Goal: Task Accomplishment & Management: Use online tool/utility

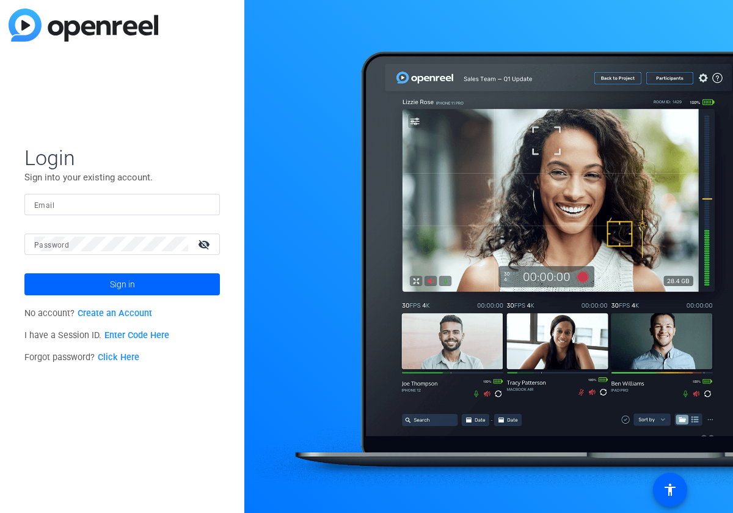
click at [52, 204] on mat-label "Email" at bounding box center [44, 205] width 20 height 9
click at [52, 204] on input "Email" at bounding box center [122, 204] width 176 height 15
type input "jeffgr@spiceworks.com"
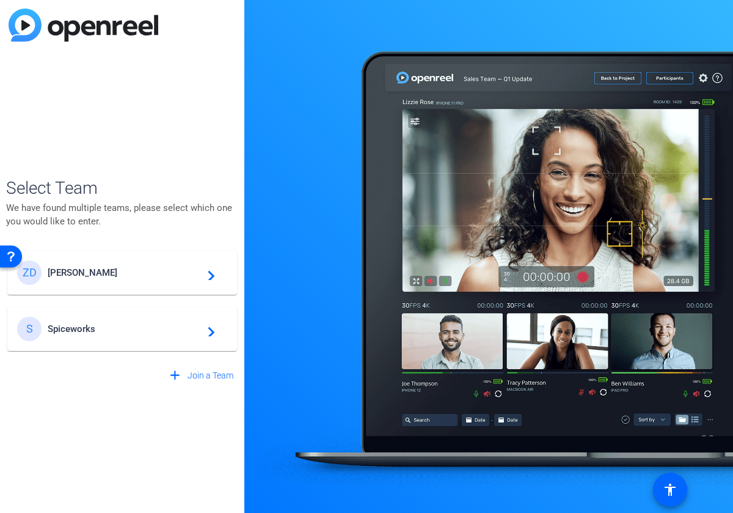
click at [101, 274] on span "Ziff Davis" at bounding box center [124, 272] width 153 height 11
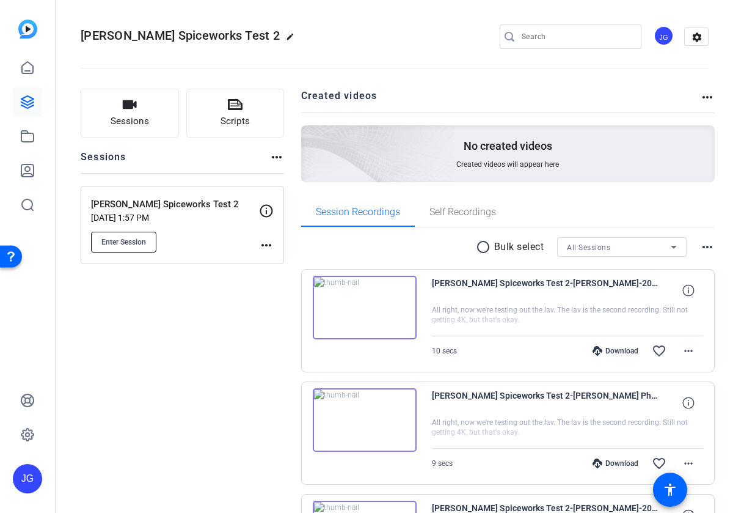
click at [133, 238] on span "Enter Session" at bounding box center [123, 242] width 45 height 10
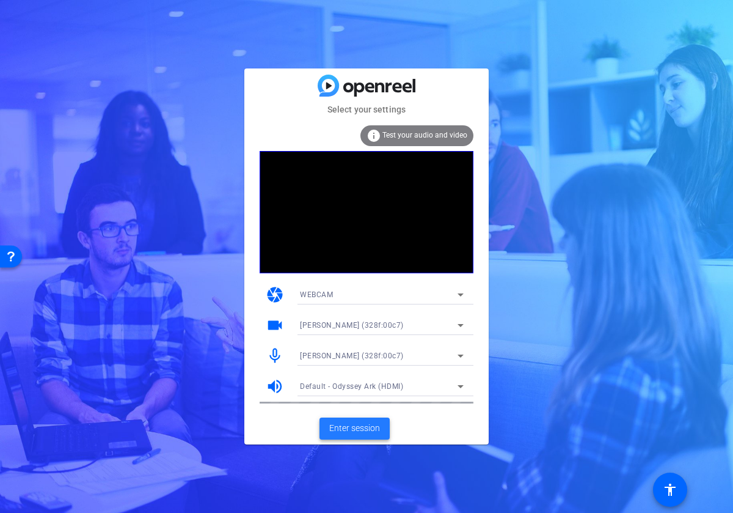
click at [360, 427] on span "Enter session" at bounding box center [354, 428] width 51 height 13
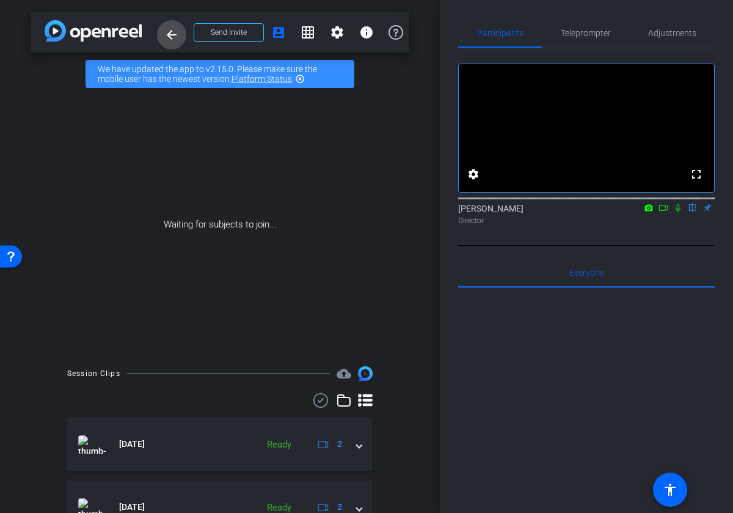
click at [166, 34] on mat-icon "arrow_back" at bounding box center [171, 34] width 15 height 15
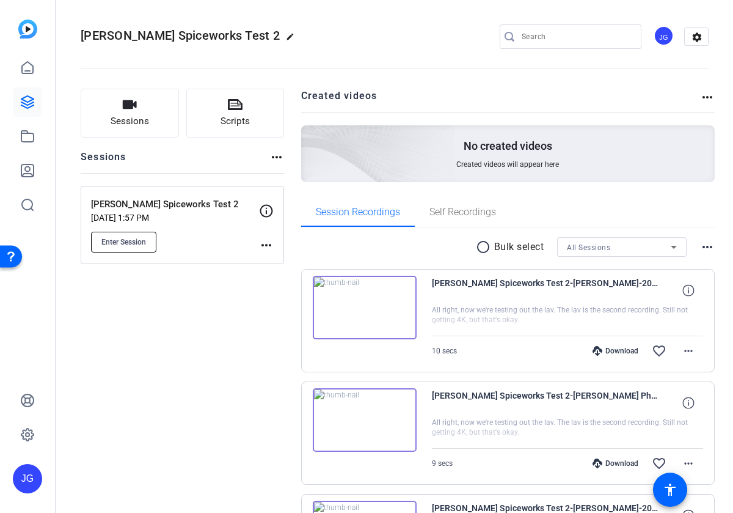
click at [123, 232] on button "Enter Session" at bounding box center [123, 242] width 65 height 21
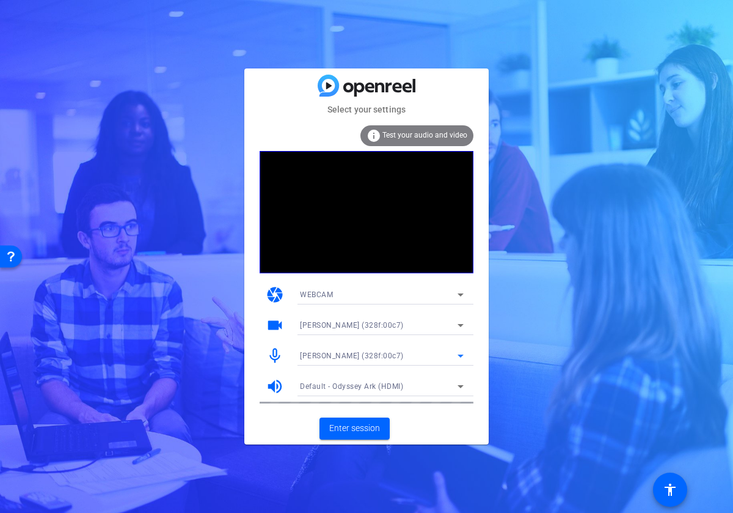
click at [395, 357] on div "[PERSON_NAME] (328f:00c7)" at bounding box center [379, 355] width 158 height 15
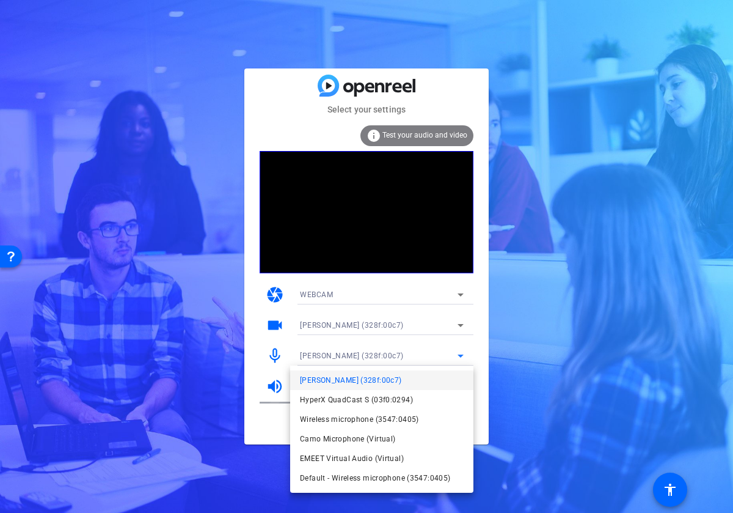
click at [560, 395] on div at bounding box center [366, 256] width 733 height 513
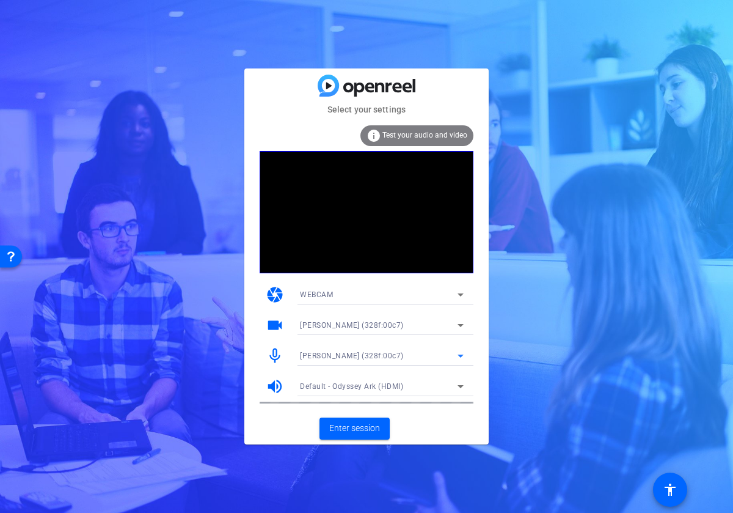
click at [396, 356] on div "[PERSON_NAME] (328f:00c7)" at bounding box center [379, 355] width 158 height 15
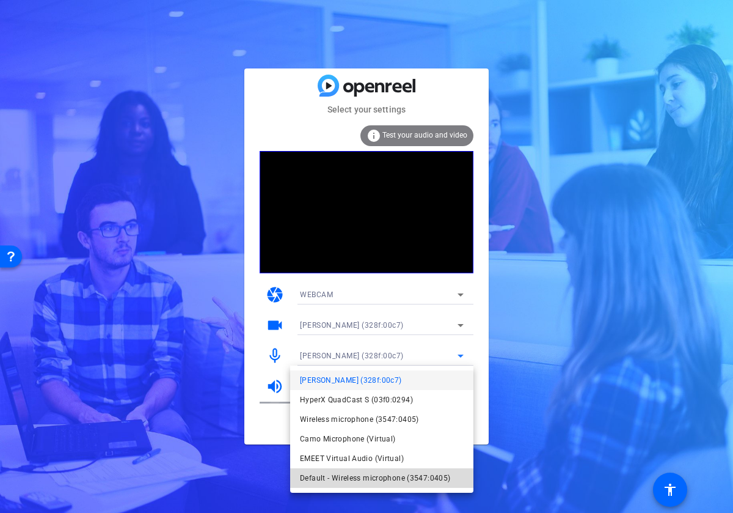
click at [342, 480] on span "Default - Wireless microphone (3547:0405)" at bounding box center [375, 477] width 150 height 15
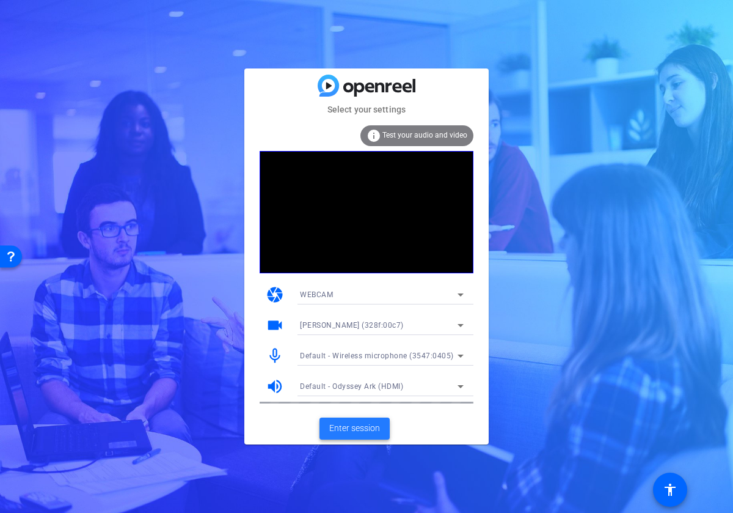
click at [370, 433] on span "Enter session" at bounding box center [354, 428] width 51 height 13
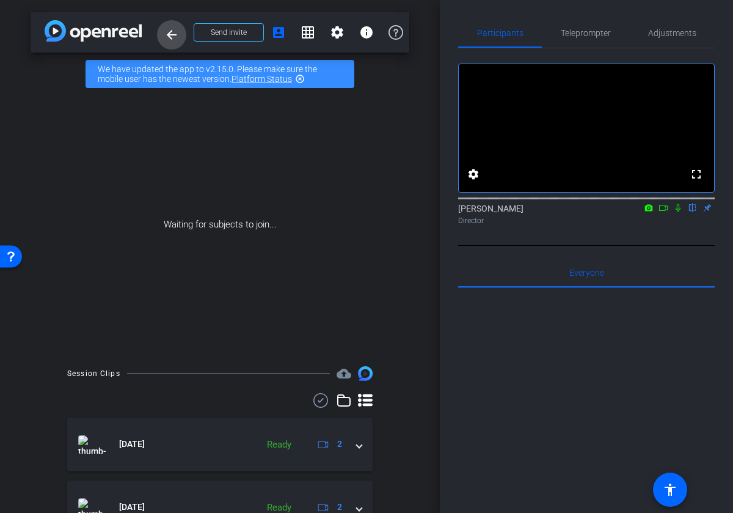
click at [173, 38] on mat-icon "arrow_back" at bounding box center [171, 34] width 15 height 15
click at [164, 38] on mat-icon "arrow_back" at bounding box center [171, 34] width 15 height 15
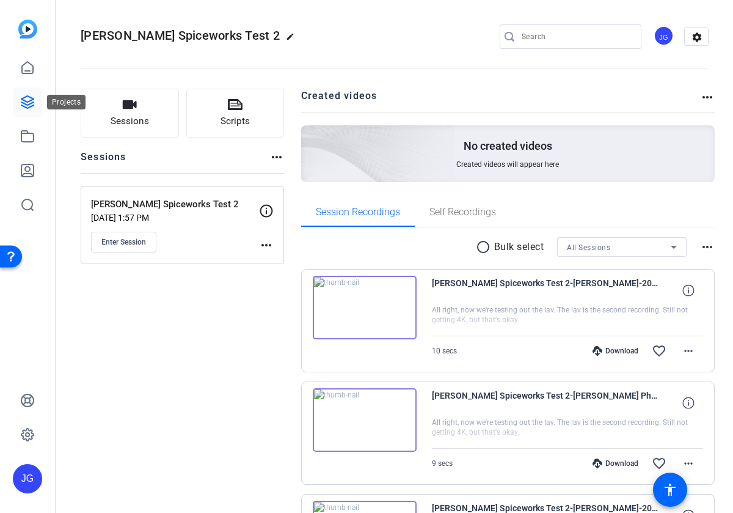
click at [32, 101] on icon at bounding box center [27, 102] width 15 height 15
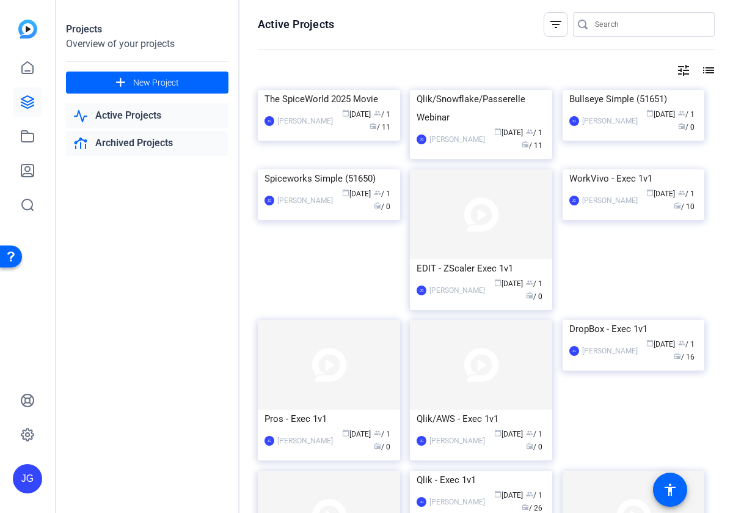
click at [75, 143] on icon at bounding box center [81, 143] width 12 height 10
